Goal: Transaction & Acquisition: Purchase product/service

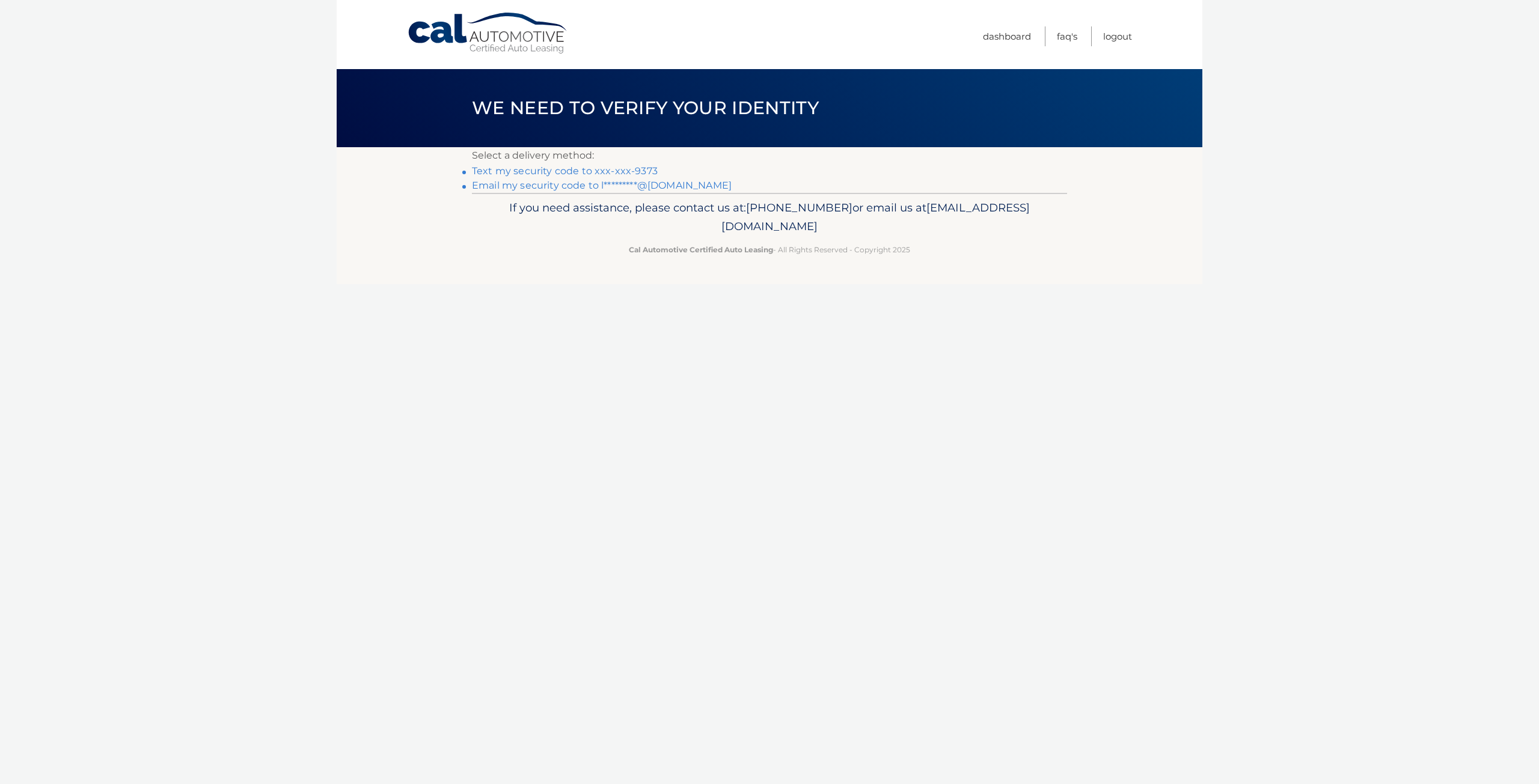
click at [588, 169] on link "Text my security code to xxx-xxx-9373" at bounding box center [564, 171] width 185 height 11
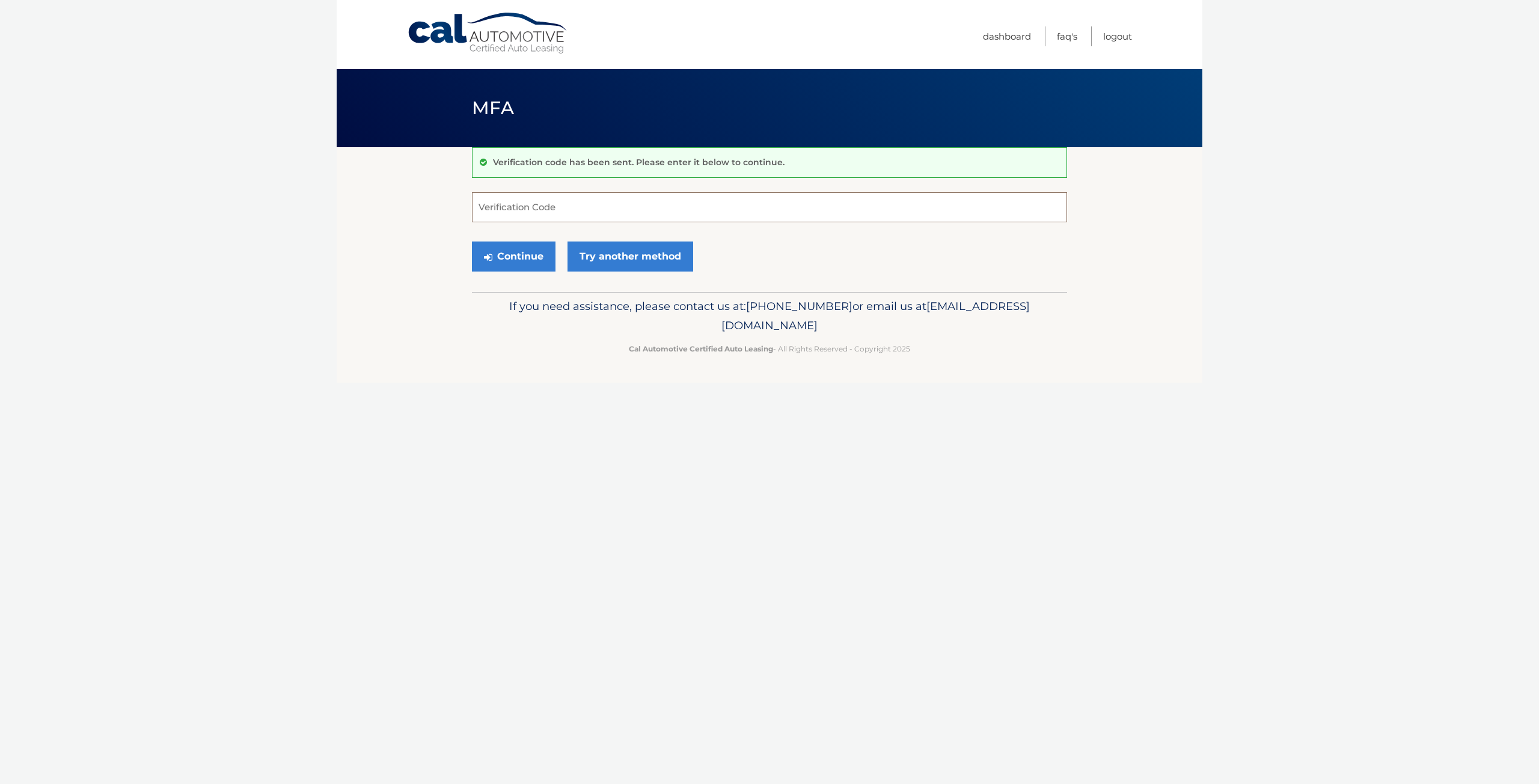
click at [558, 207] on input "Verification Code" at bounding box center [769, 207] width 595 height 30
type input "477567"
click at [530, 250] on button "Continue" at bounding box center [514, 256] width 84 height 30
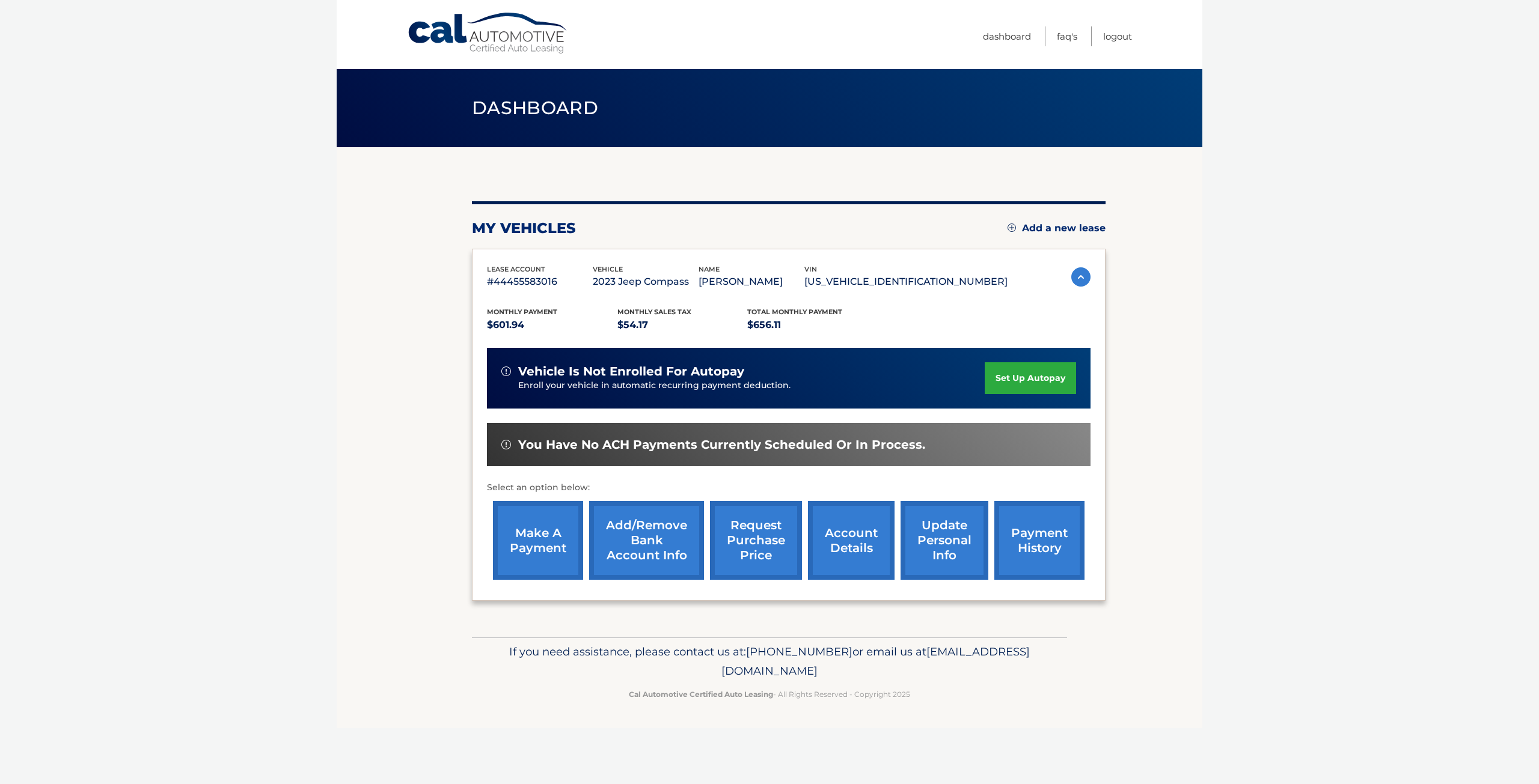
click at [536, 536] on link "make a payment" at bounding box center [538, 540] width 90 height 78
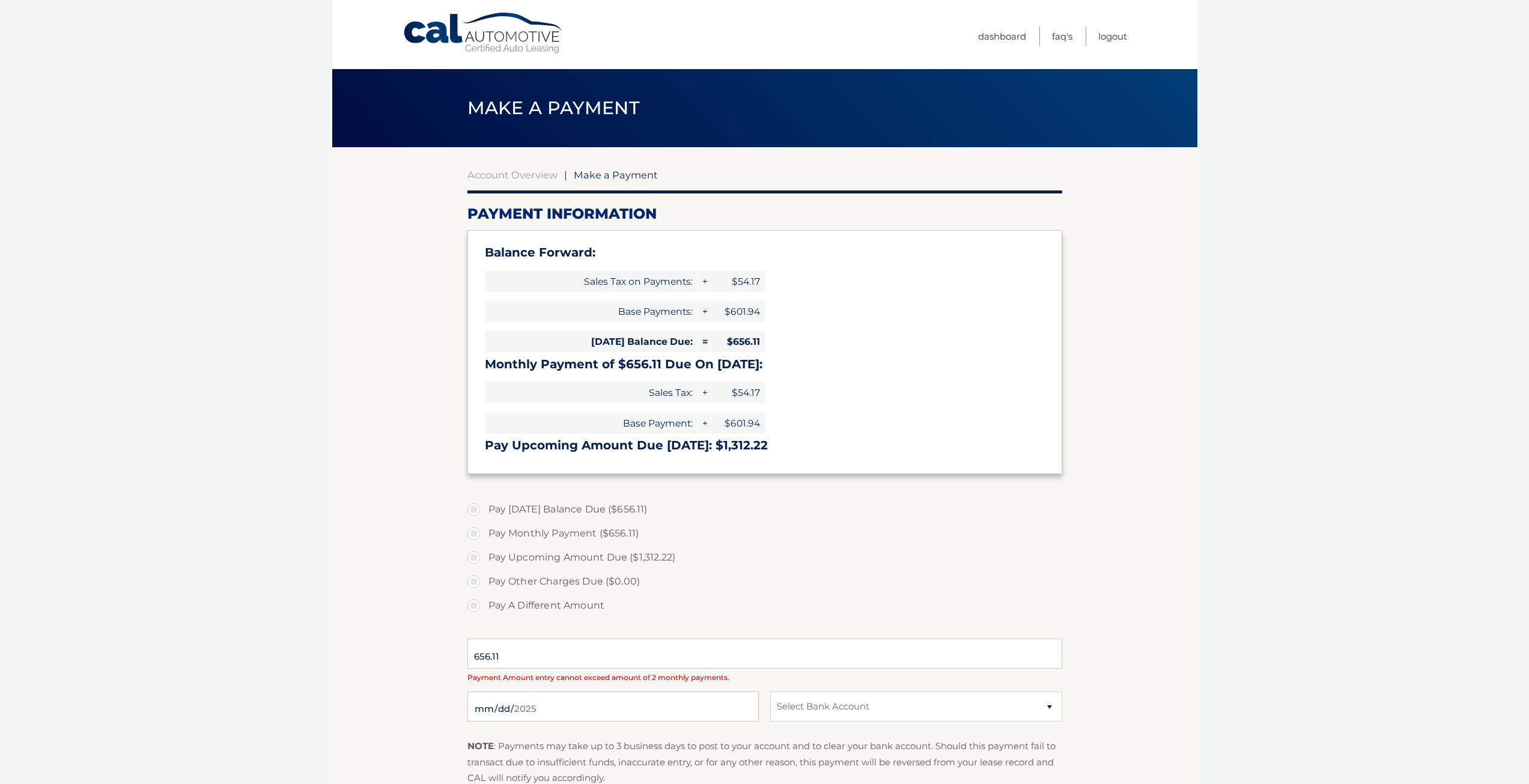
select select "MTFhMTQ2ZDctYzI4MC00OWZmLWI3NTItYjcyZDdmNzg0Yzli"
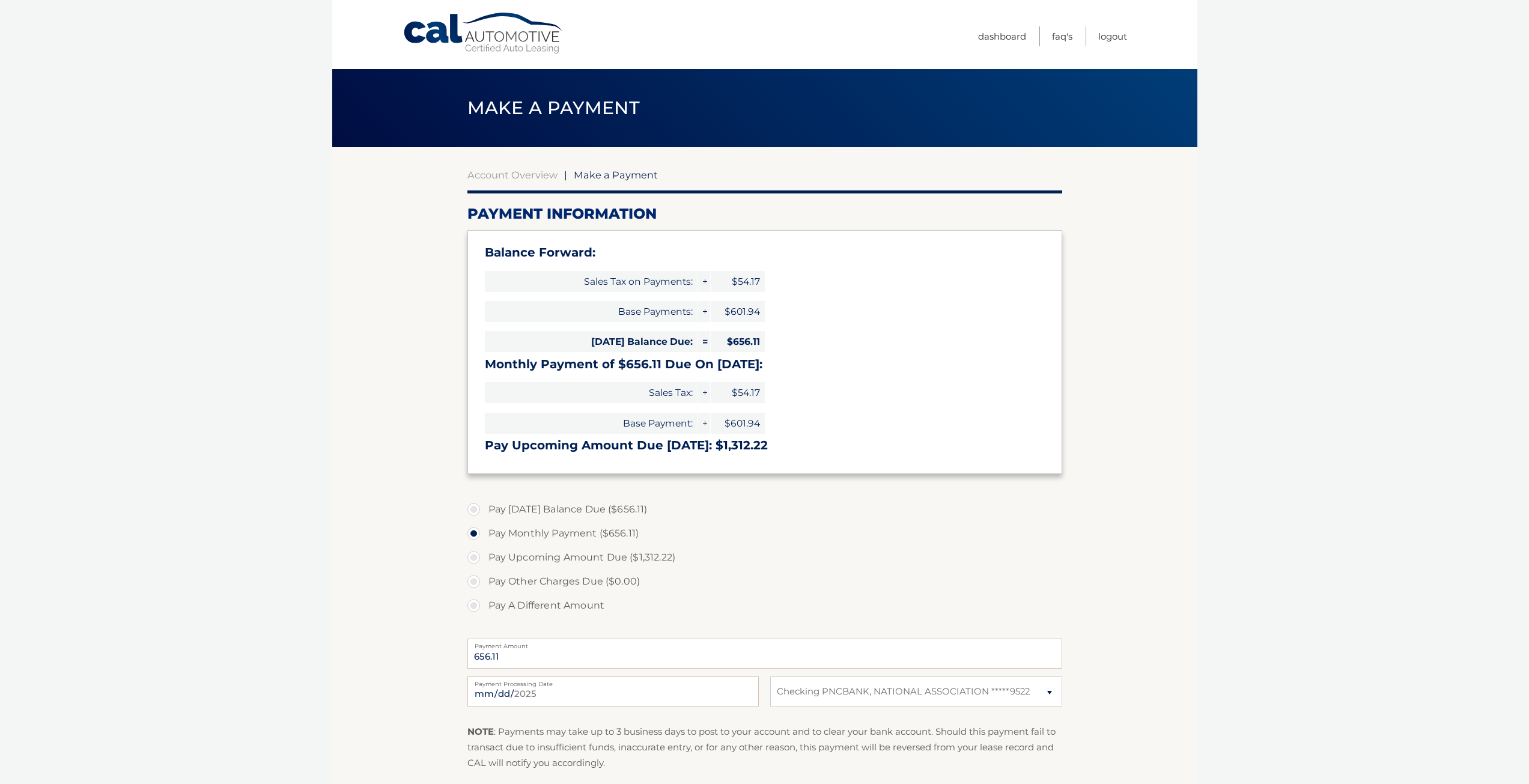
click at [474, 512] on label "Pay Today's Balance Due ($656.11)" at bounding box center [764, 510] width 595 height 24
click at [474, 512] on input "Pay Today's Balance Due ($656.11)" at bounding box center [478, 507] width 12 height 19
radio input "true"
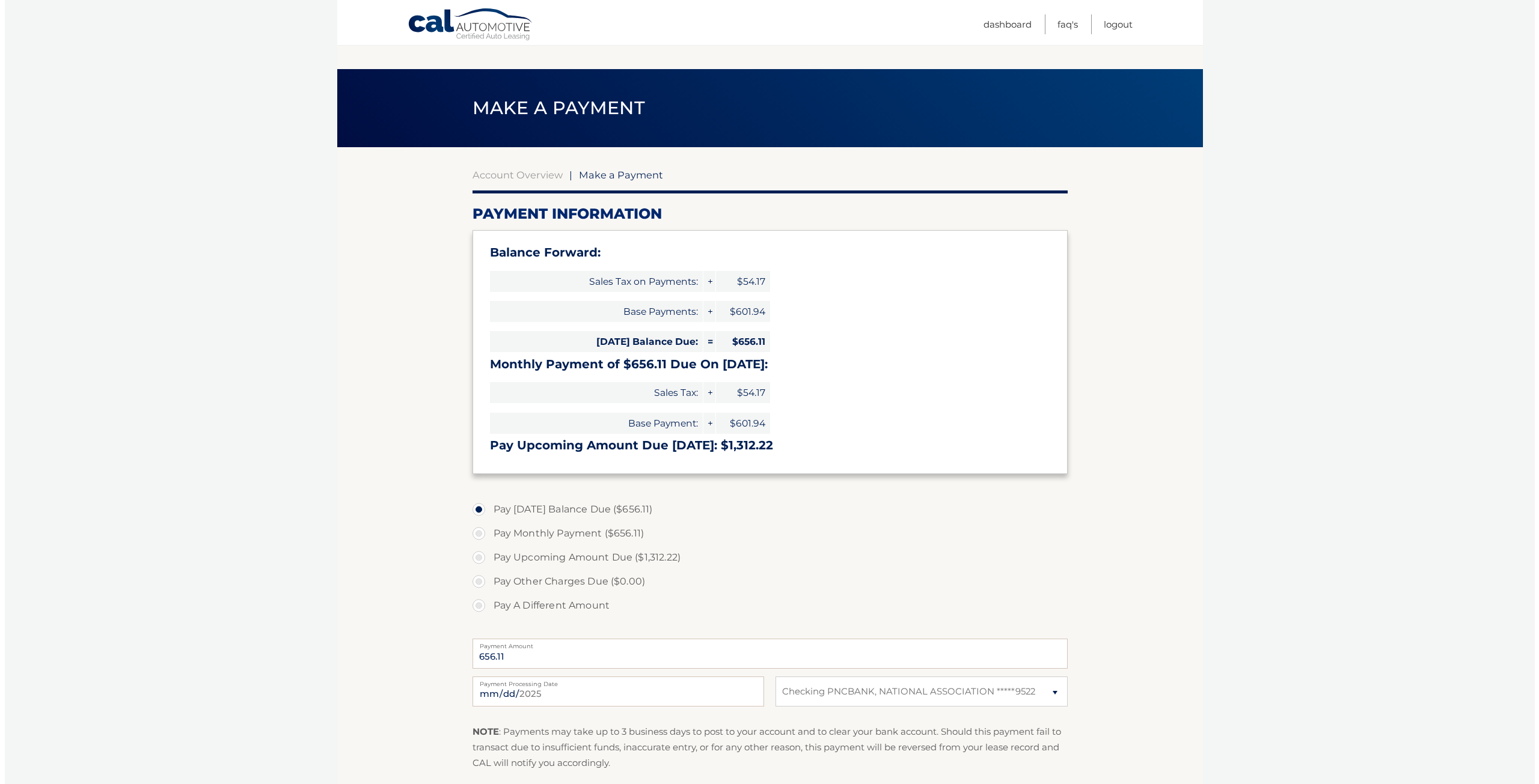
scroll to position [120, 0]
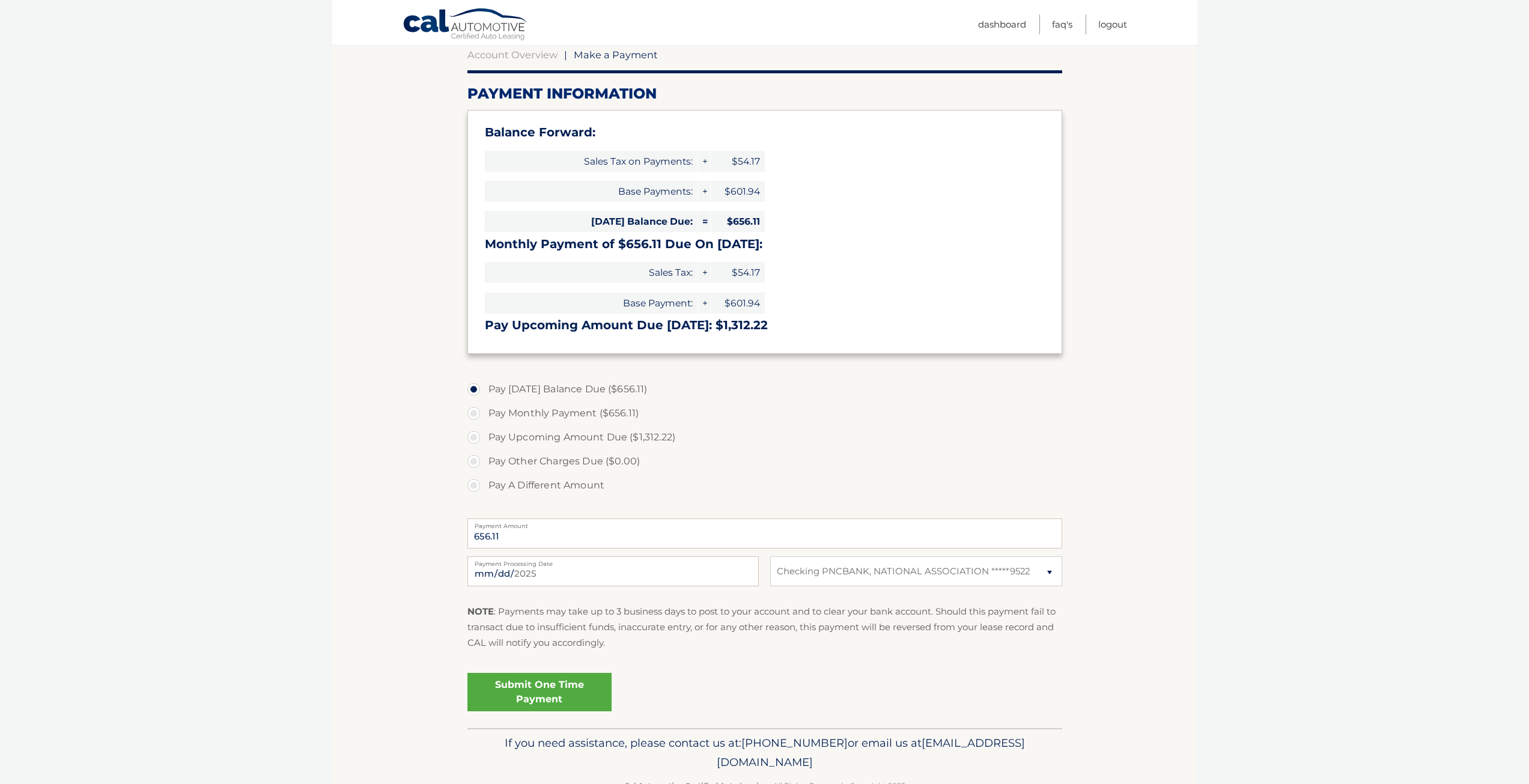
click at [554, 686] on link "Submit One Time Payment" at bounding box center [539, 692] width 144 height 39
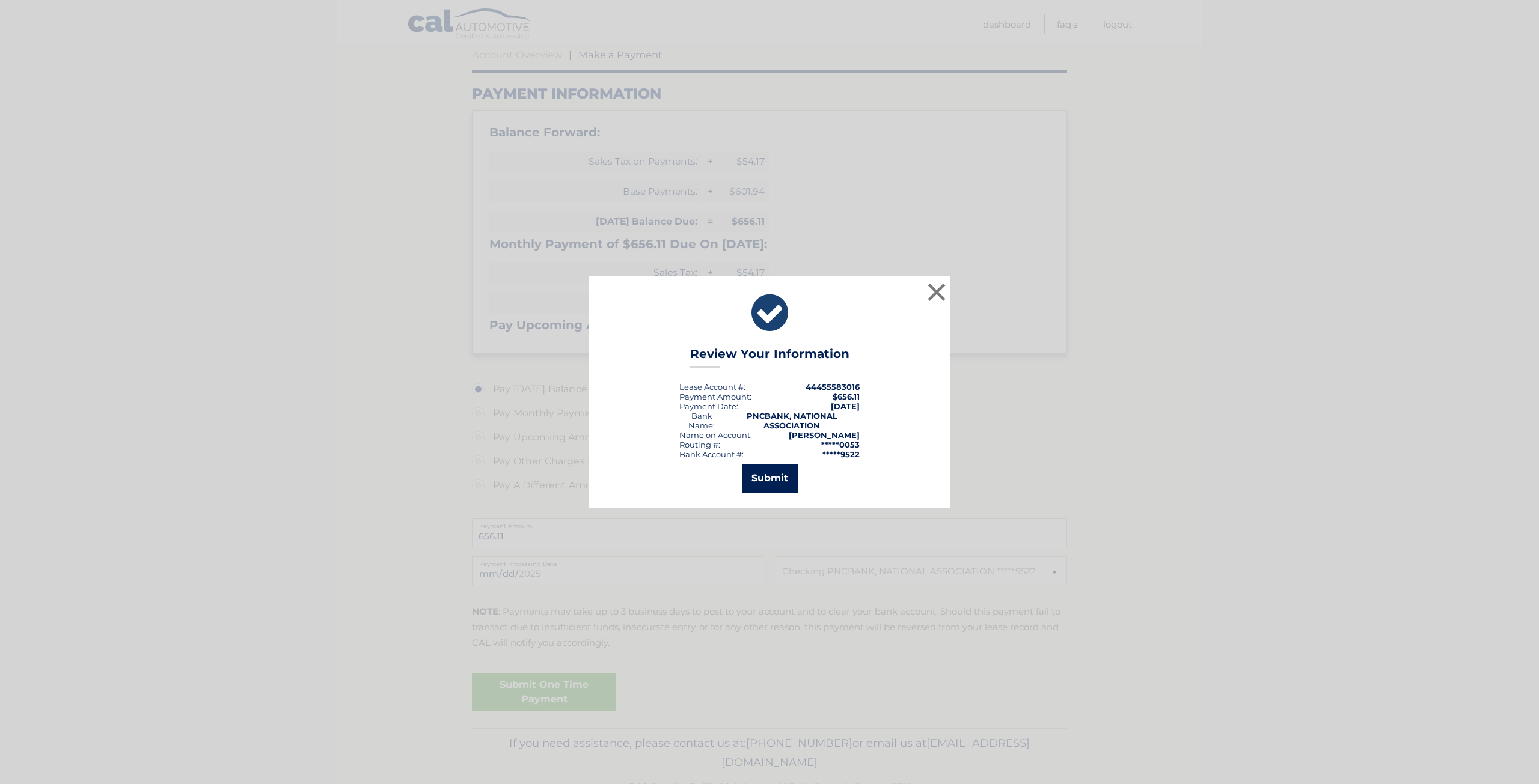
click at [781, 474] on button "Submit" at bounding box center [770, 478] width 56 height 29
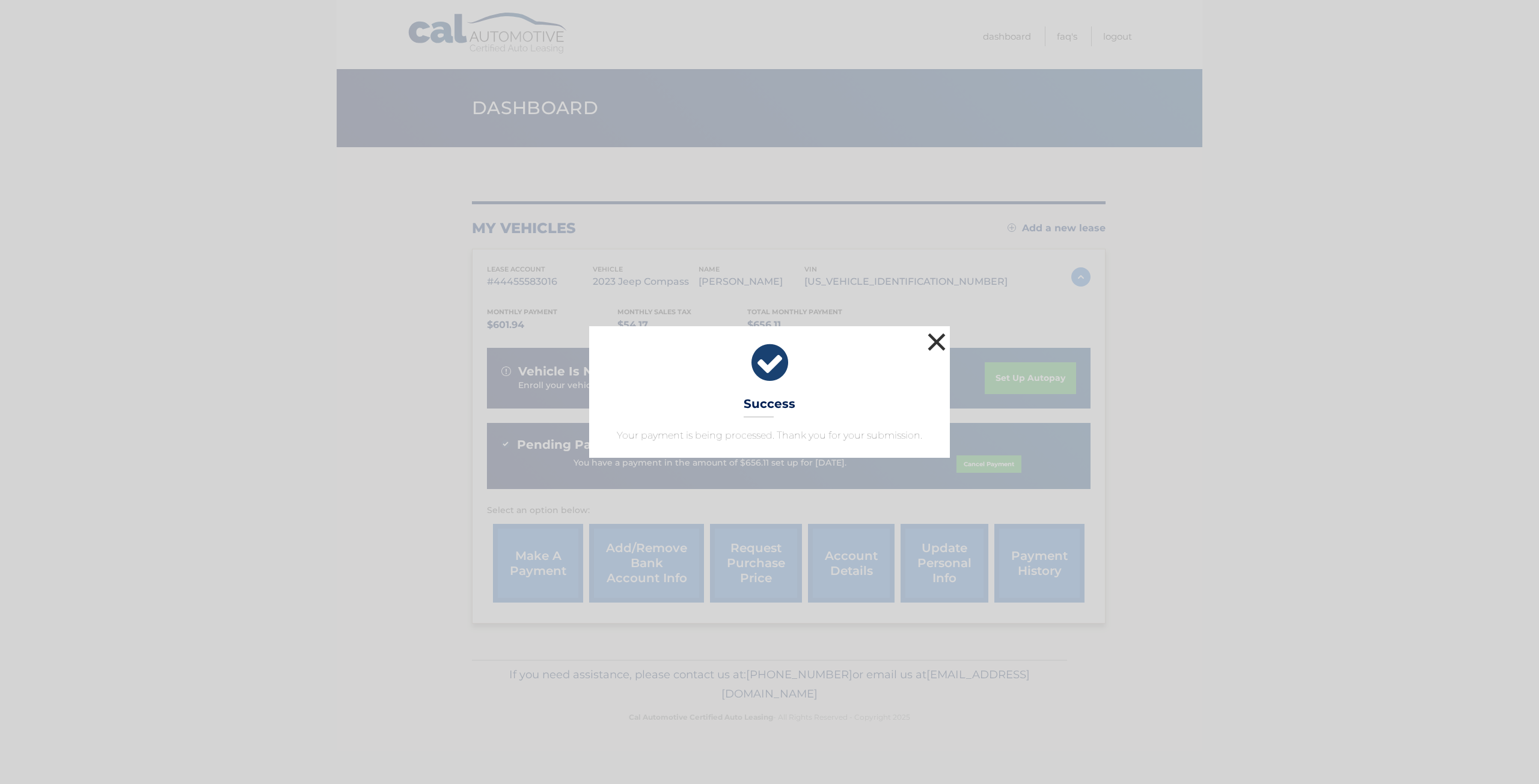
click at [940, 346] on button "×" at bounding box center [937, 342] width 24 height 24
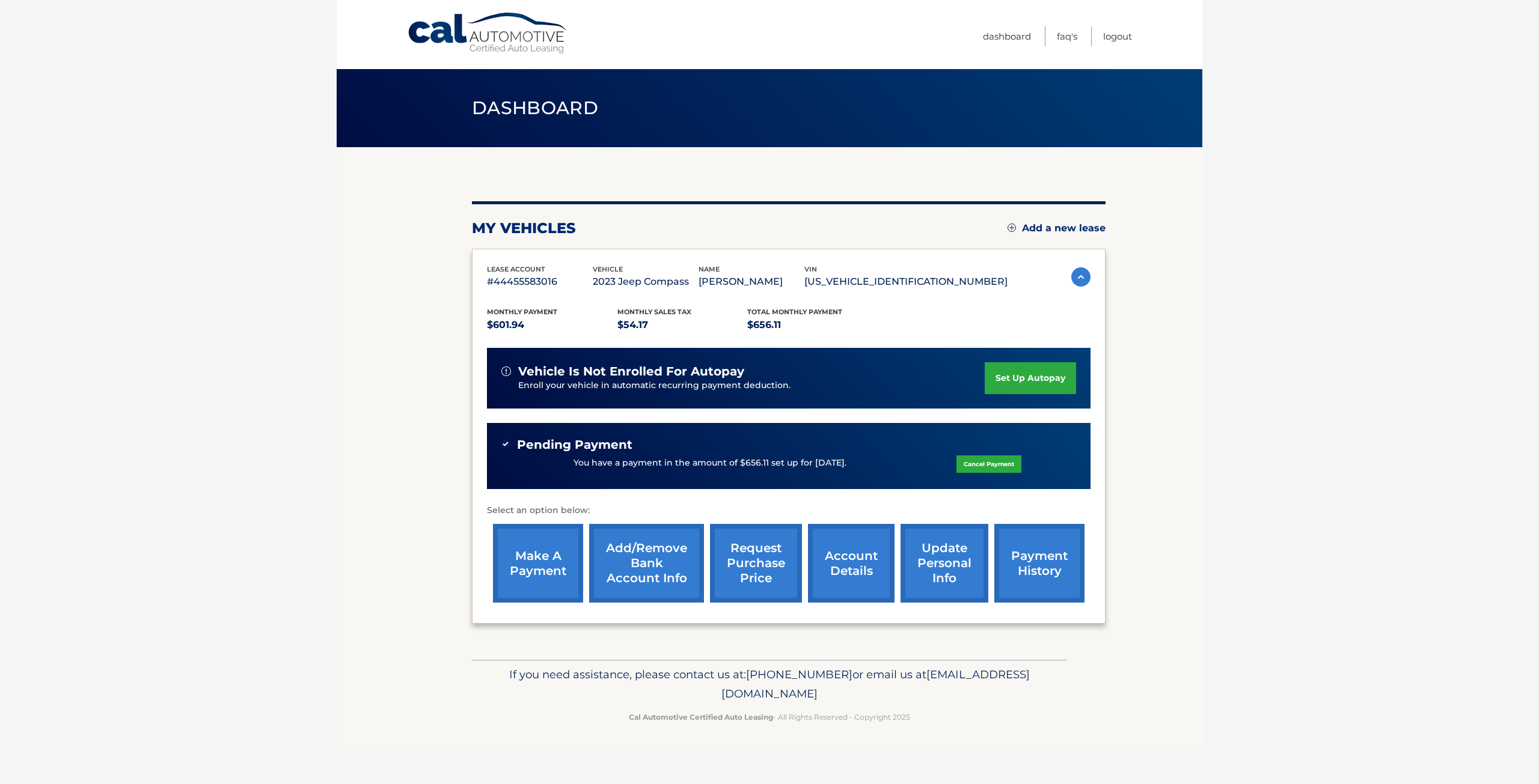
click at [165, 15] on body "Cal Automotive Menu Dashboard FAQ's Logout" at bounding box center [769, 392] width 1539 height 784
